Goal: Task Accomplishment & Management: Manage account settings

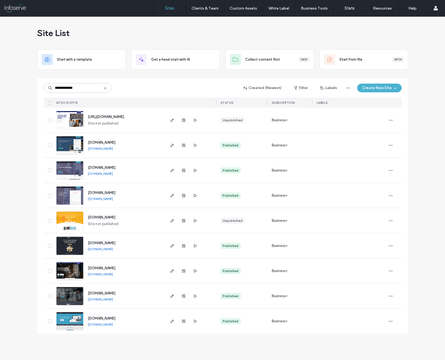
click at [7, 172] on div "**********" at bounding box center [222, 188] width 445 height 343
click at [107, 267] on span "[DOMAIN_NAME]" at bounding box center [102, 268] width 28 height 4
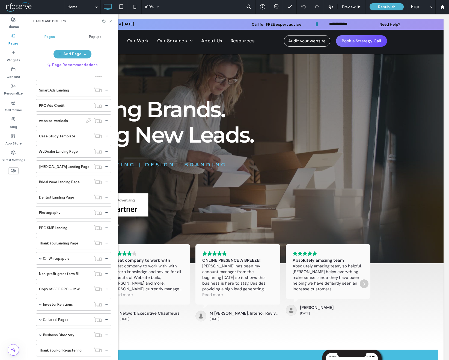
scroll to position [507, 0]
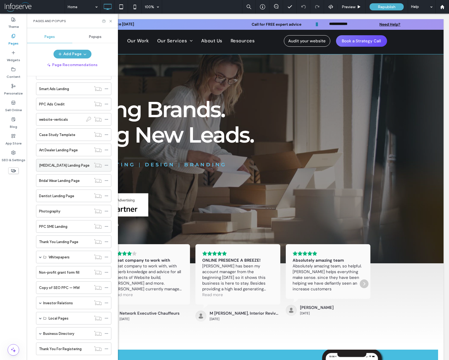
click at [55, 167] on label "[MEDICAL_DATA] Landing Page" at bounding box center [64, 165] width 50 height 10
click at [112, 21] on icon at bounding box center [111, 21] width 4 height 4
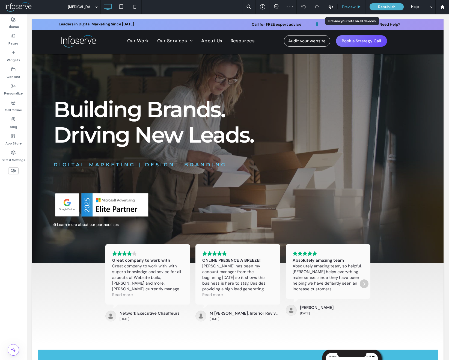
click at [347, 5] on span "Preview" at bounding box center [349, 7] width 14 height 5
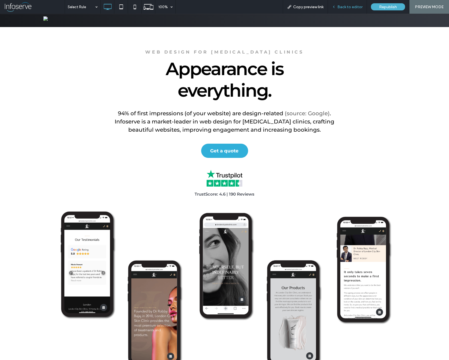
click at [345, 8] on span "Back to editor" at bounding box center [349, 7] width 25 height 5
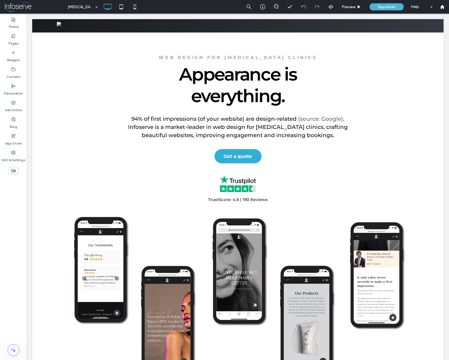
click at [12, 173] on icon at bounding box center [13, 171] width 6 height 6
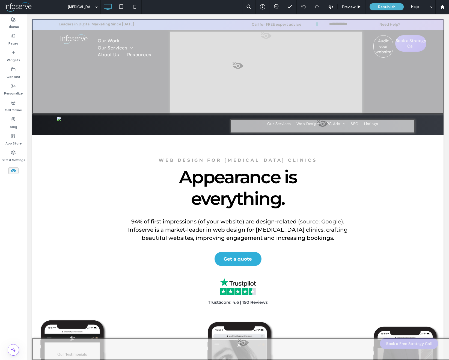
click at [14, 173] on icon at bounding box center [13, 171] width 6 height 6
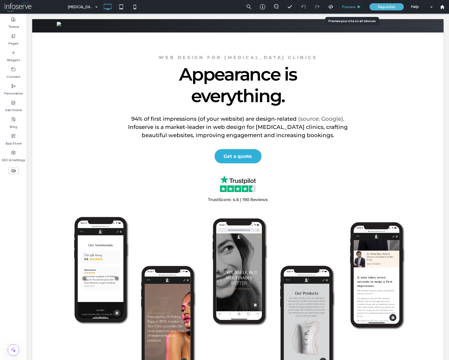
click at [353, 4] on div "Preview" at bounding box center [352, 7] width 28 height 14
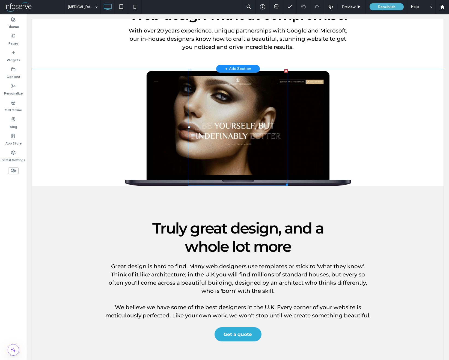
scroll to position [398, 0]
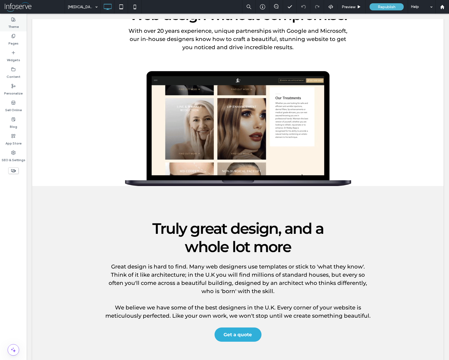
click at [11, 29] on label "Theme" at bounding box center [13, 26] width 11 height 8
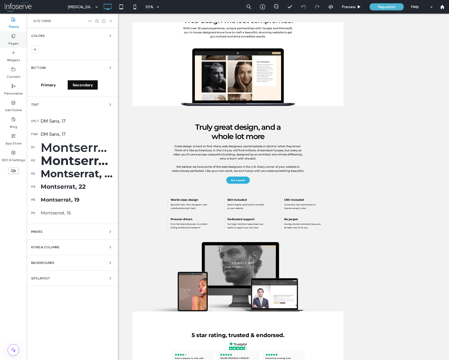
click at [13, 35] on icon at bounding box center [13, 36] width 4 height 4
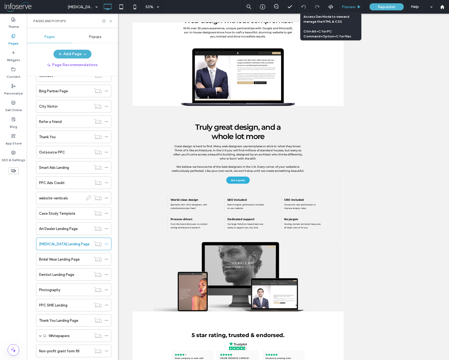
scroll to position [428, 0]
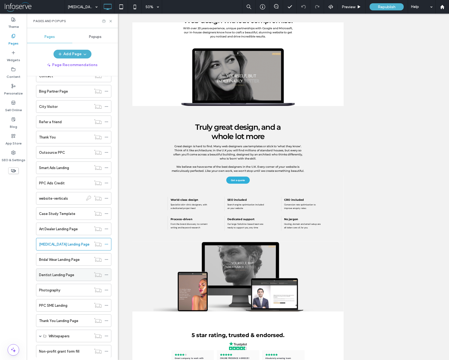
click at [71, 276] on label "Dentist Landing Page" at bounding box center [56, 275] width 35 height 10
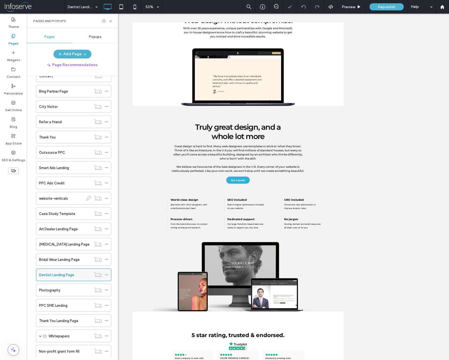
click at [108, 274] on icon at bounding box center [107, 275] width 4 height 4
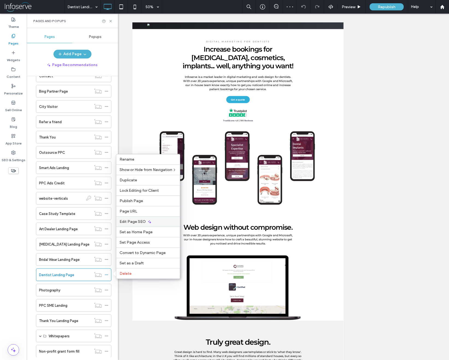
click at [136, 220] on span "Edit Page SEO" at bounding box center [133, 221] width 26 height 5
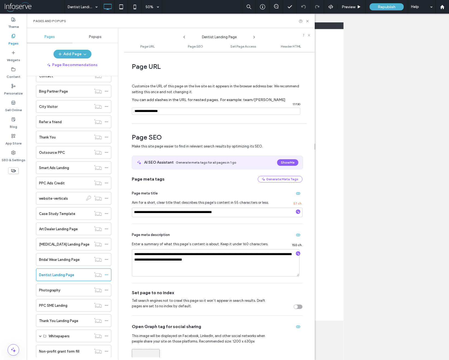
click at [160, 113] on input "notEmpty" at bounding box center [216, 111] width 168 height 7
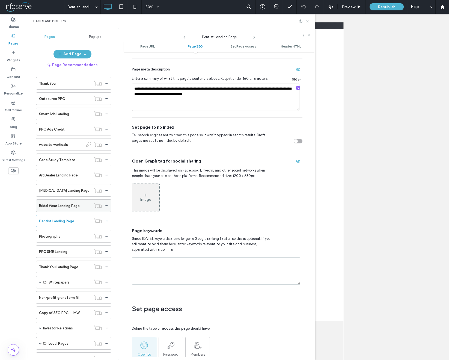
scroll to position [483, 0]
click at [59, 204] on label "Bridal Wear Landing Page" at bounding box center [59, 205] width 41 height 10
